Goal: Check status: Check status

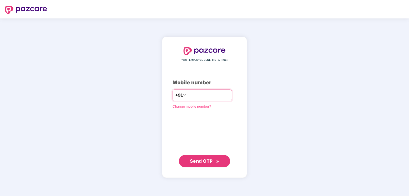
click at [213, 97] on input "number" at bounding box center [208, 95] width 42 height 8
type input "**********"
click at [220, 161] on button "Send OTP" at bounding box center [204, 160] width 51 height 12
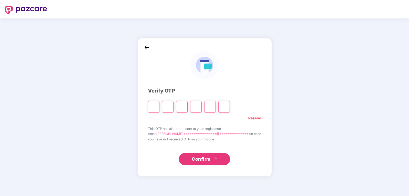
type input "*"
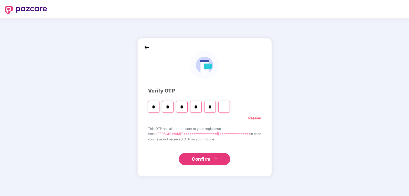
type input "*"
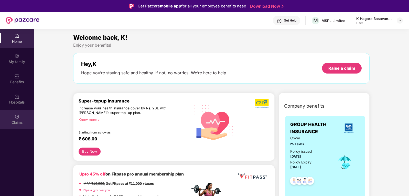
click at [11, 118] on div "Claims" at bounding box center [17, 118] width 34 height 19
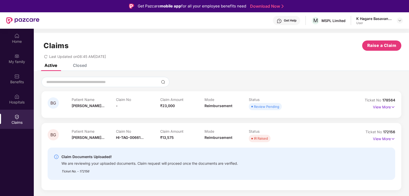
click at [290, 140] on div "IR Raised" at bounding box center [271, 137] width 44 height 7
click at [110, 136] on div "Patient Name [PERSON_NAME]..." at bounding box center [94, 136] width 44 height 14
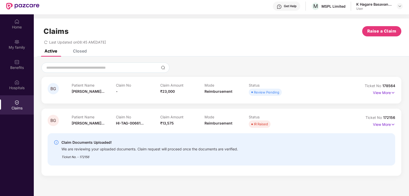
scroll to position [29, 0]
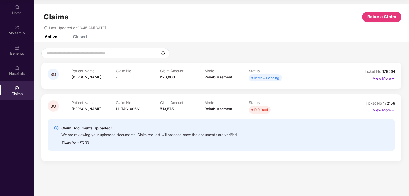
click at [377, 109] on p "View More" at bounding box center [384, 109] width 22 height 7
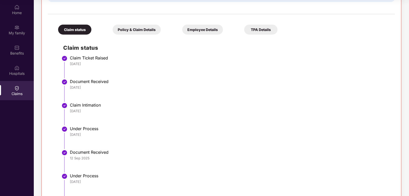
scroll to position [141, 0]
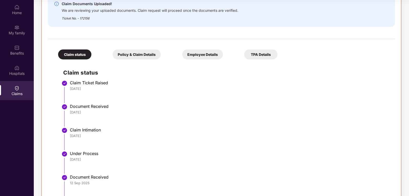
click at [125, 59] on div "Policy & Claim Details" at bounding box center [136, 54] width 48 height 10
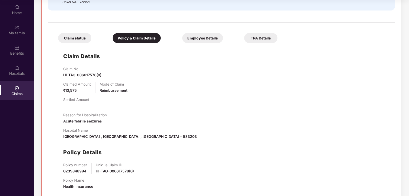
scroll to position [166, 0]
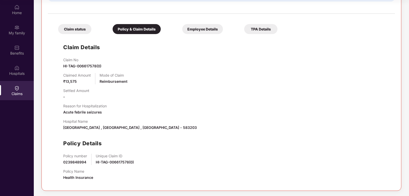
click at [182, 31] on div "Employee Details" at bounding box center [202, 29] width 41 height 10
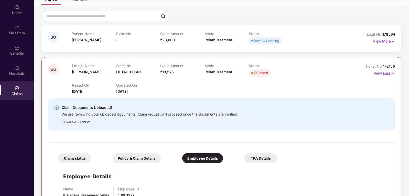
scroll to position [55, 0]
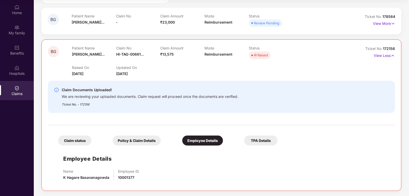
click at [244, 141] on div "TPA Details" at bounding box center [260, 140] width 33 height 10
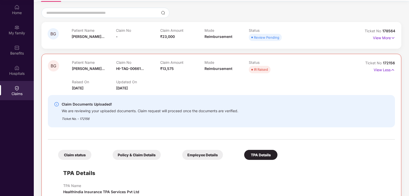
scroll to position [15, 0]
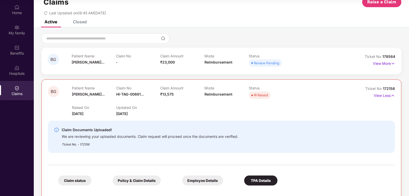
drag, startPoint x: 95, startPoint y: 111, endPoint x: 70, endPoint y: 113, distance: 25.1
click at [70, 113] on div "BG Patient Name [PERSON_NAME]... Claim No HI-TAG-00661... Claim Amount ₹13,575 …" at bounding box center [192, 101] width 289 height 30
click at [91, 118] on div "Claim Documents Uploaded! We are reviewing your uploaded documents. Claim reque…" at bounding box center [221, 136] width 347 height 40
drag, startPoint x: 96, startPoint y: 113, endPoint x: 72, endPoint y: 114, distance: 23.5
click at [72, 114] on div "Raised On [DATE]" at bounding box center [94, 110] width 44 height 11
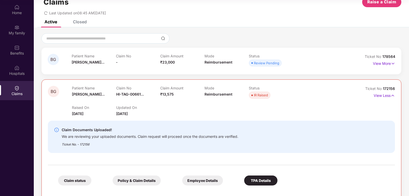
copy span "[DATE]"
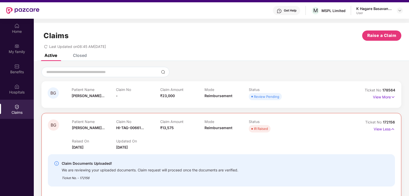
scroll to position [0, 0]
